Goal: Task Accomplishment & Management: Use online tool/utility

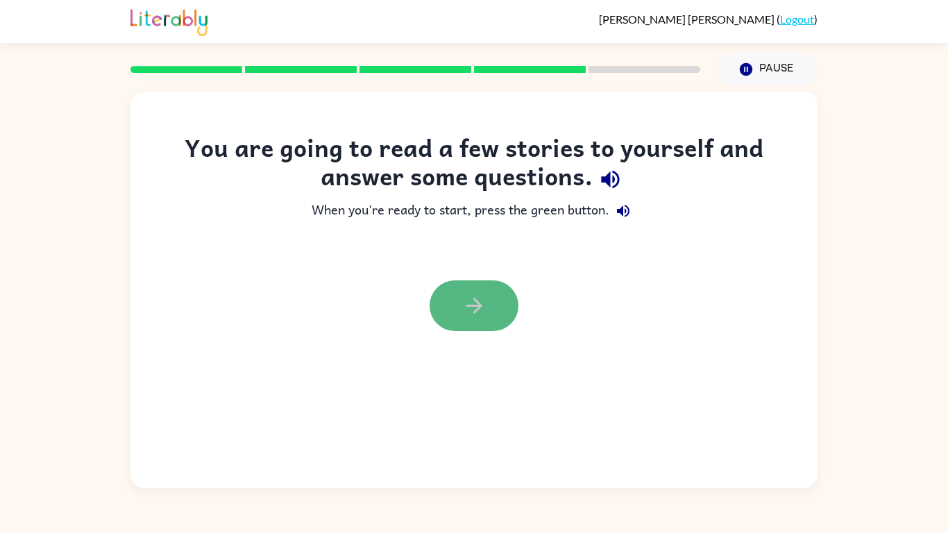
click at [479, 312] on icon "button" at bounding box center [474, 306] width 24 height 24
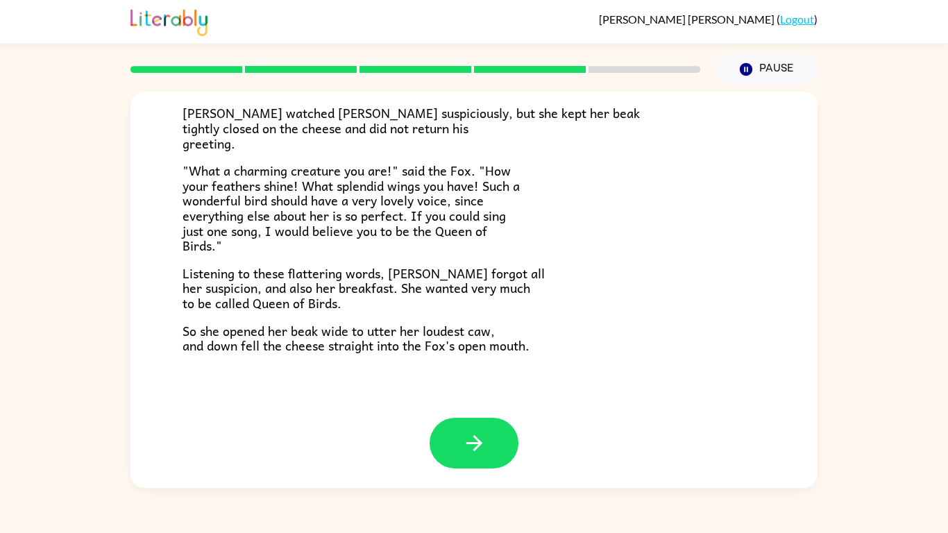
scroll to position [273, 0]
click at [479, 440] on icon "button" at bounding box center [474, 442] width 16 height 16
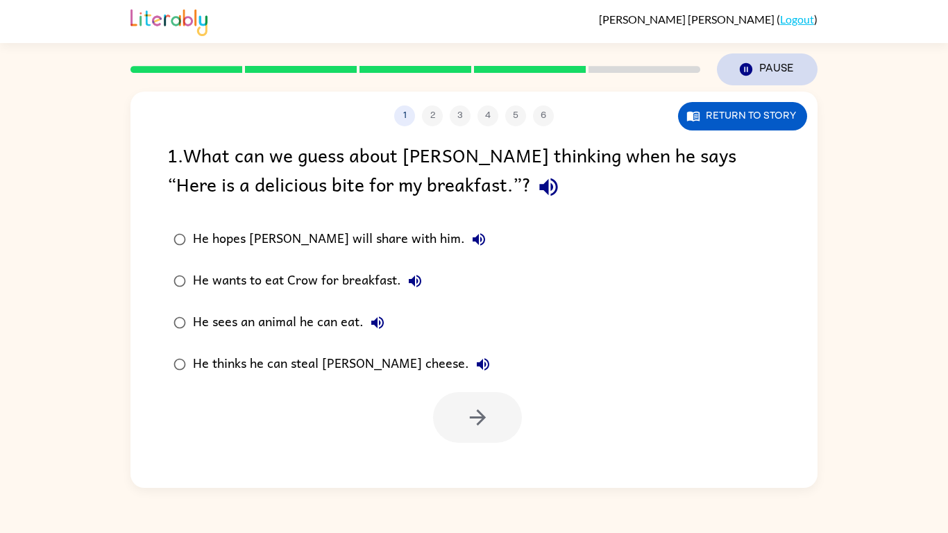
click at [745, 67] on icon "button" at bounding box center [746, 69] width 12 height 12
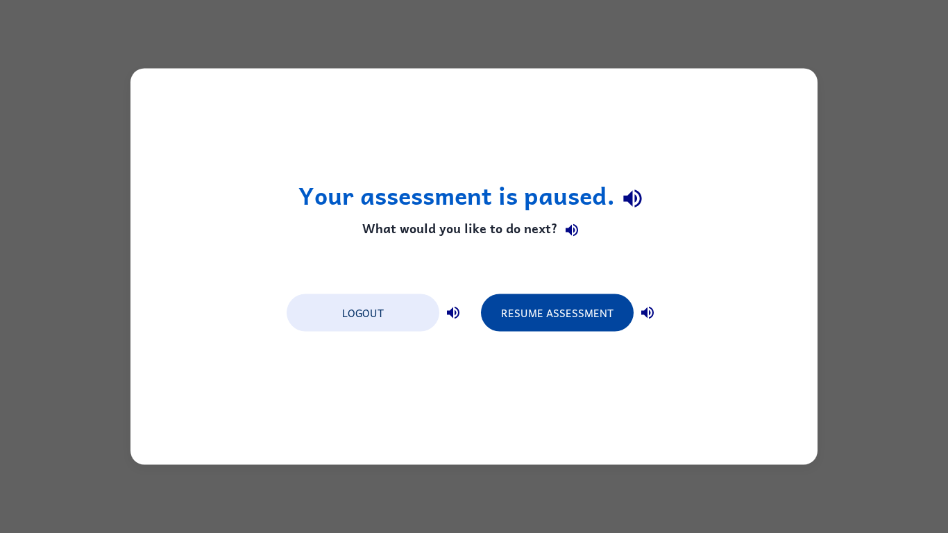
click at [551, 303] on button "Resume Assessment" at bounding box center [557, 312] width 153 height 37
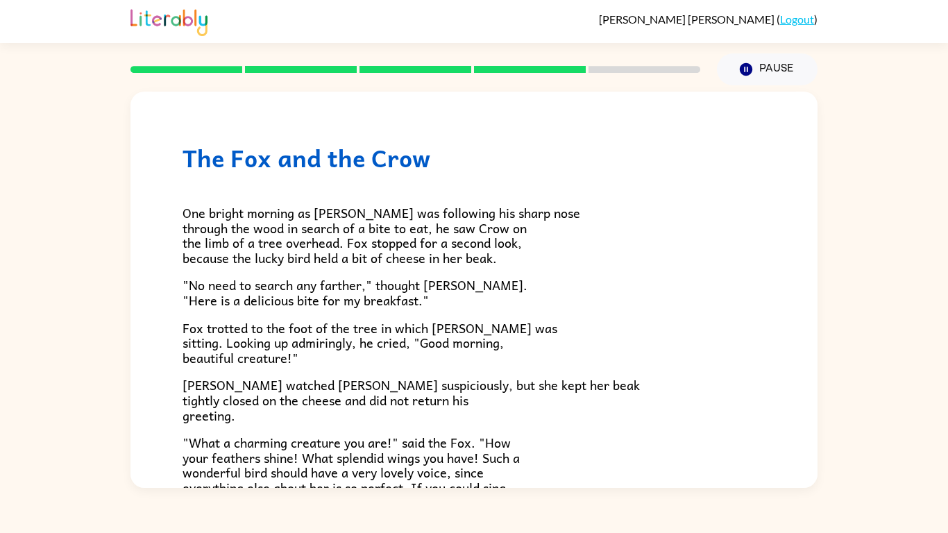
click at [699, 314] on div "One bright morning as [PERSON_NAME] was following his sharp nose through the wo…" at bounding box center [474, 398] width 583 height 453
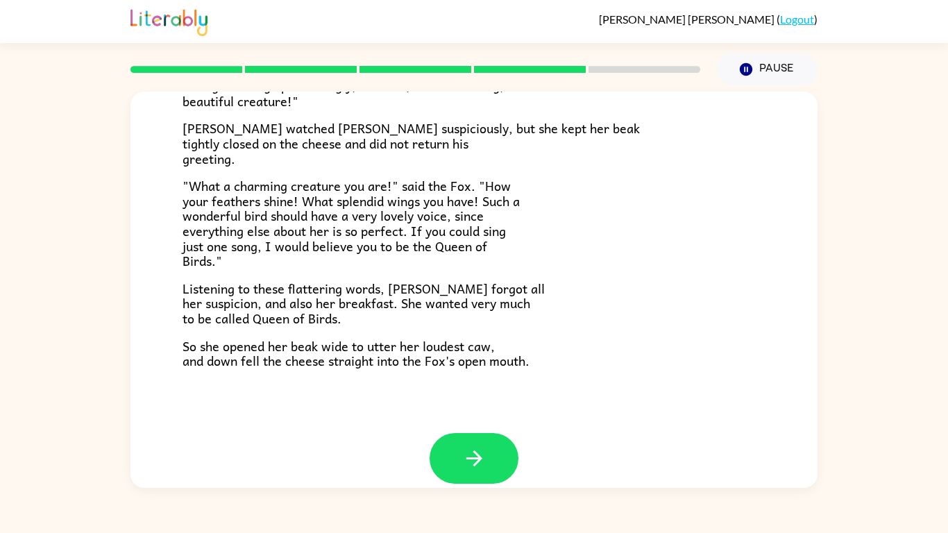
scroll to position [273, 0]
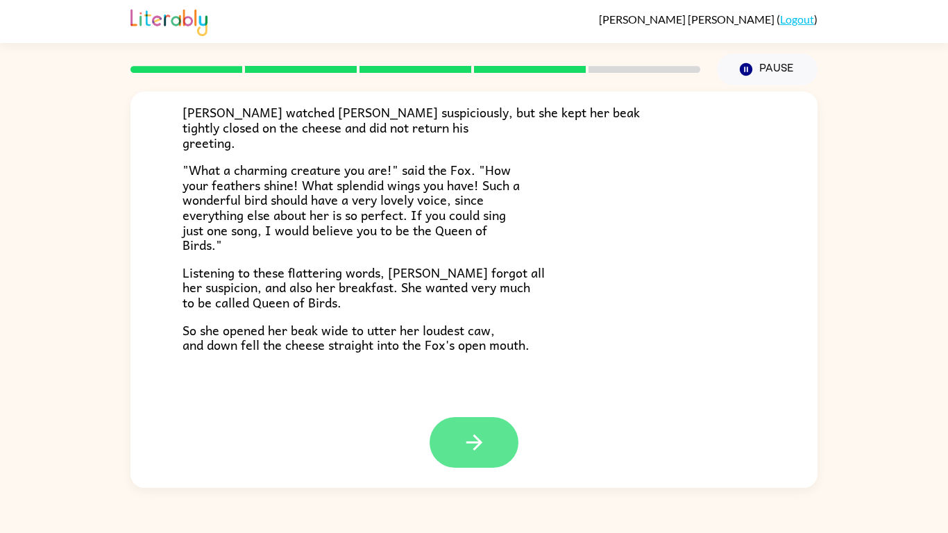
click at [475, 428] on button "button" at bounding box center [474, 442] width 89 height 51
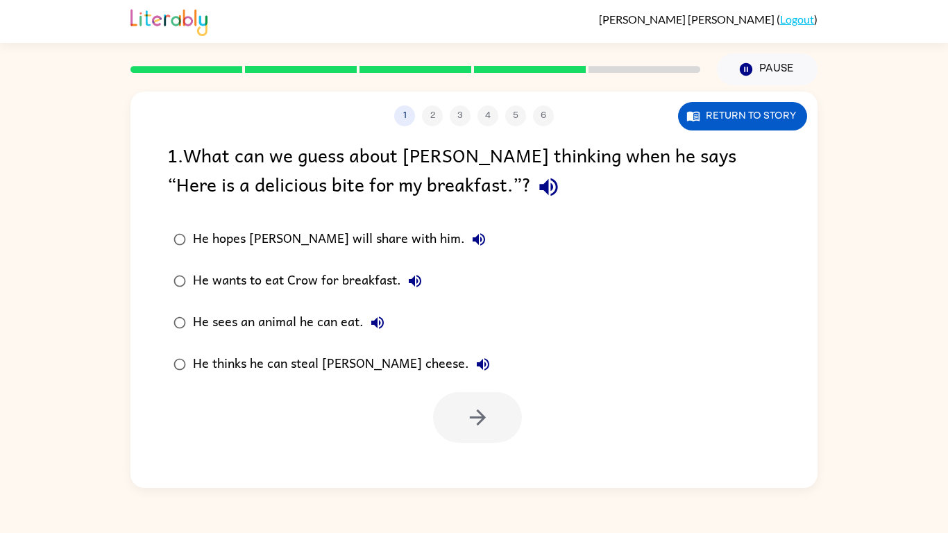
scroll to position [0, 0]
click at [536, 186] on icon "button" at bounding box center [548, 187] width 24 height 24
click at [262, 242] on div "He hopes [PERSON_NAME] will share with him." at bounding box center [343, 240] width 300 height 28
click at [483, 439] on button "button" at bounding box center [477, 417] width 89 height 51
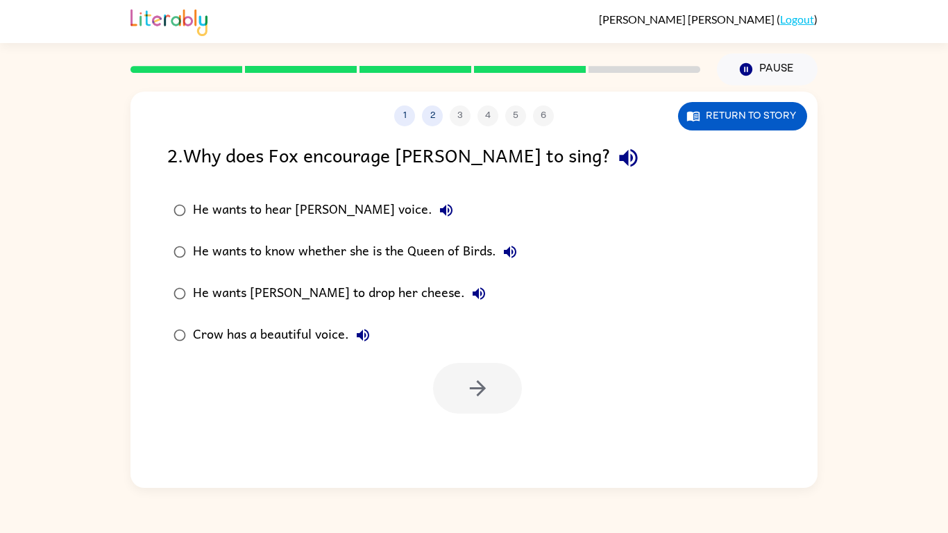
click at [616, 148] on icon "button" at bounding box center [628, 158] width 24 height 24
click at [280, 285] on div "He wants [PERSON_NAME] to drop her cheese." at bounding box center [343, 294] width 300 height 28
click at [453, 391] on button "button" at bounding box center [477, 388] width 89 height 51
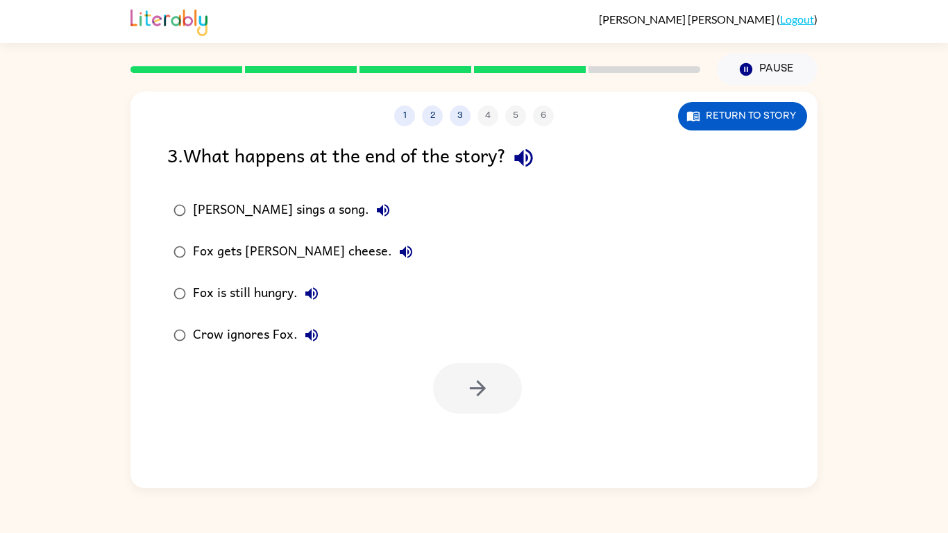
click at [532, 158] on icon "button" at bounding box center [523, 158] width 18 height 18
click at [272, 257] on div "Fox gets [PERSON_NAME] cheese." at bounding box center [306, 252] width 227 height 28
click at [484, 419] on div "1 2 3 4 5 6 Return to story 3 . What happens at the end of the story? [PERSON_N…" at bounding box center [473, 290] width 687 height 396
click at [483, 406] on button "button" at bounding box center [477, 388] width 89 height 51
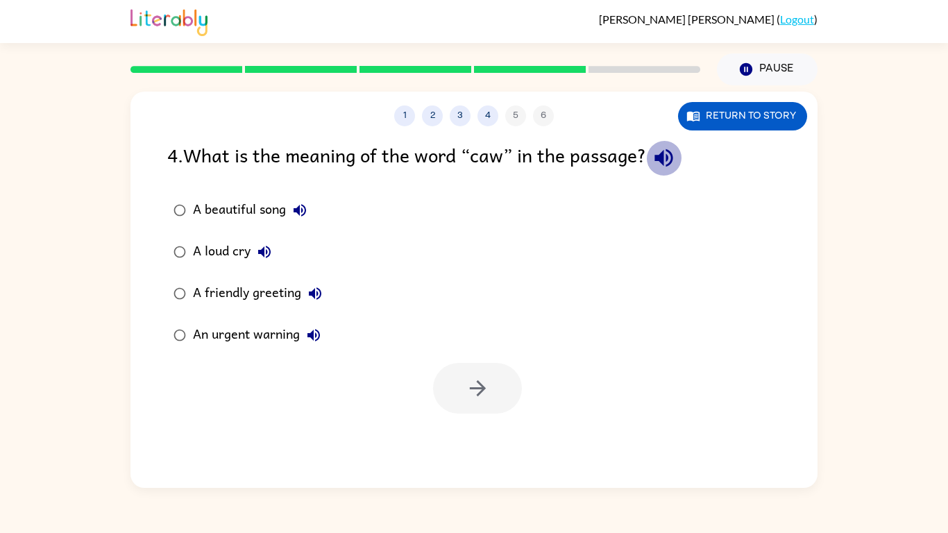
click at [668, 162] on icon "button" at bounding box center [663, 158] width 18 height 18
click at [228, 205] on div "A beautiful song" at bounding box center [253, 210] width 121 height 28
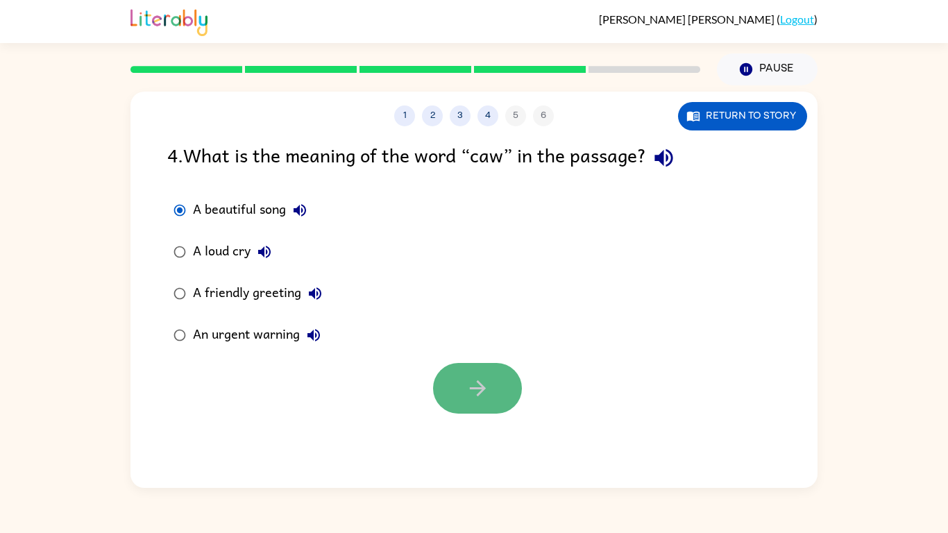
click at [462, 389] on button "button" at bounding box center [477, 388] width 89 height 51
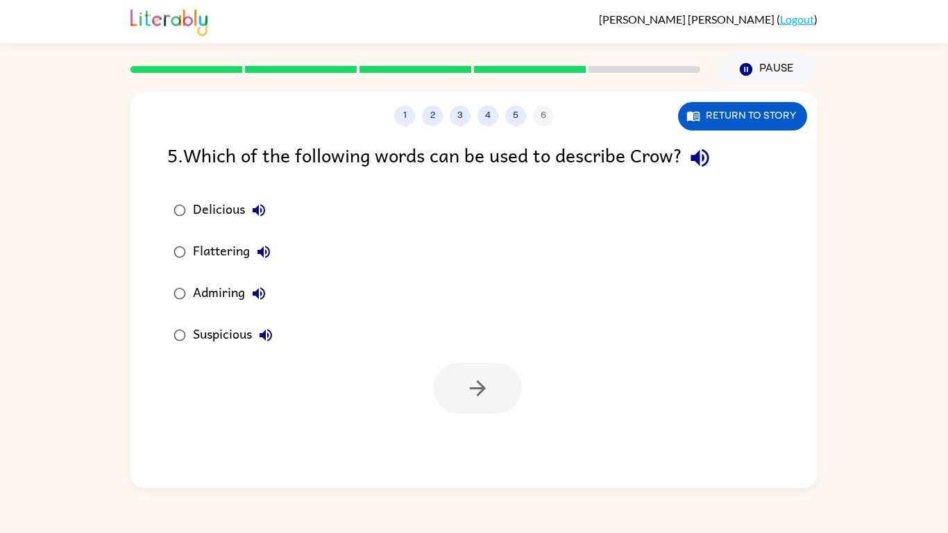
click at [707, 162] on icon "button" at bounding box center [700, 158] width 24 height 24
click at [208, 212] on div "Delicious" at bounding box center [233, 210] width 80 height 28
click at [217, 255] on div "Flattering" at bounding box center [235, 252] width 85 height 28
click at [438, 382] on button "button" at bounding box center [477, 388] width 89 height 51
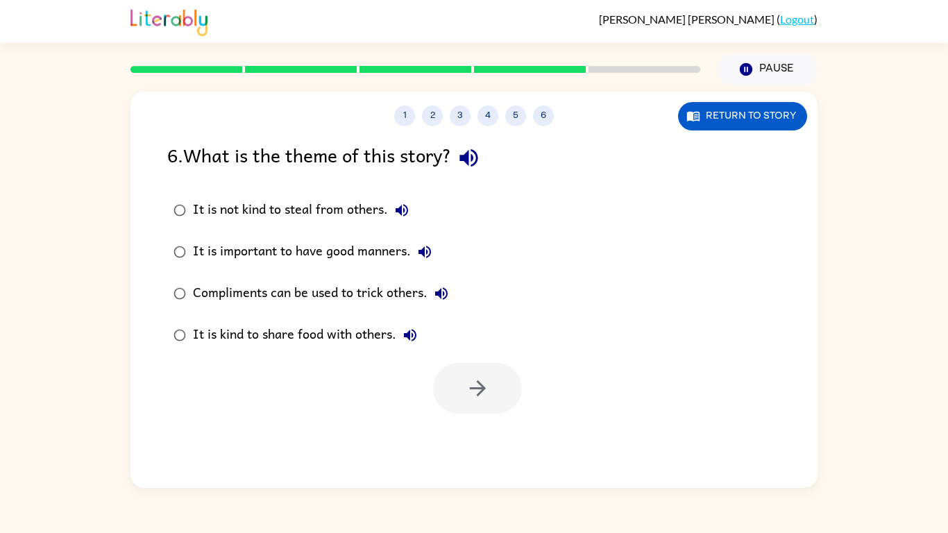
click at [464, 162] on icon "button" at bounding box center [469, 158] width 24 height 24
click at [244, 298] on div "Compliments can be used to trick others." at bounding box center [324, 294] width 262 height 28
click at [246, 210] on div "It is not kind to steal from others." at bounding box center [304, 210] width 223 height 28
click at [282, 290] on div "Compliments can be used to trick others." at bounding box center [324, 294] width 262 height 28
click at [435, 364] on div at bounding box center [477, 388] width 89 height 51
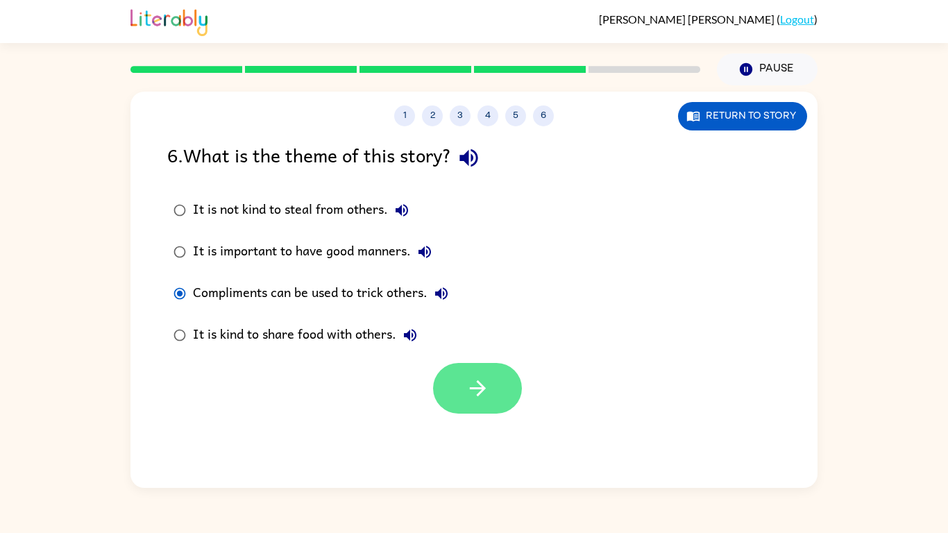
click at [476, 400] on button "button" at bounding box center [477, 388] width 89 height 51
